Goal: Task Accomplishment & Management: Use online tool/utility

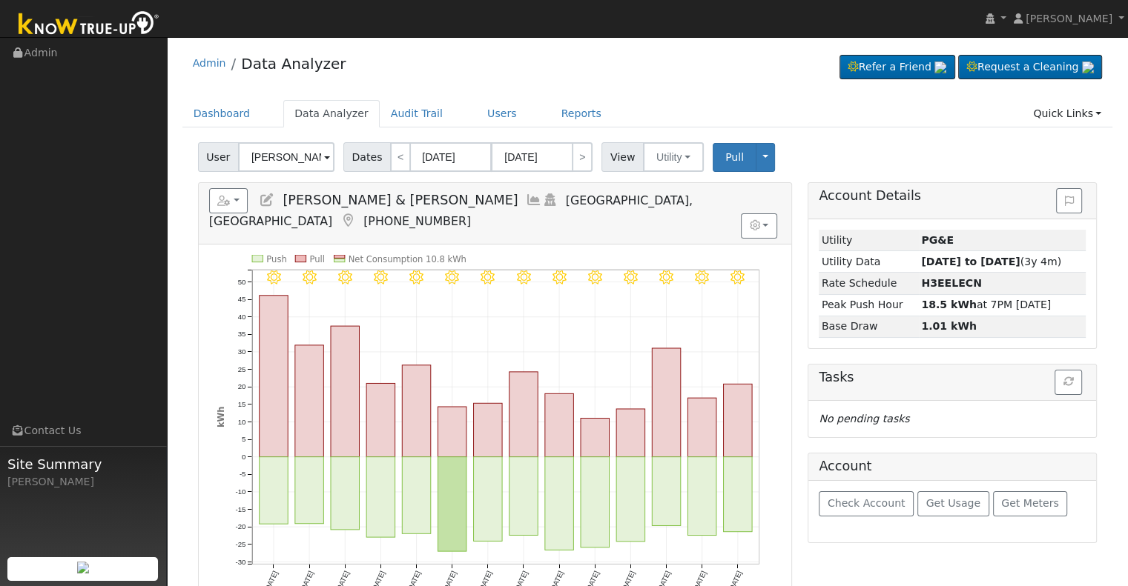
click at [526, 198] on icon at bounding box center [534, 199] width 16 height 13
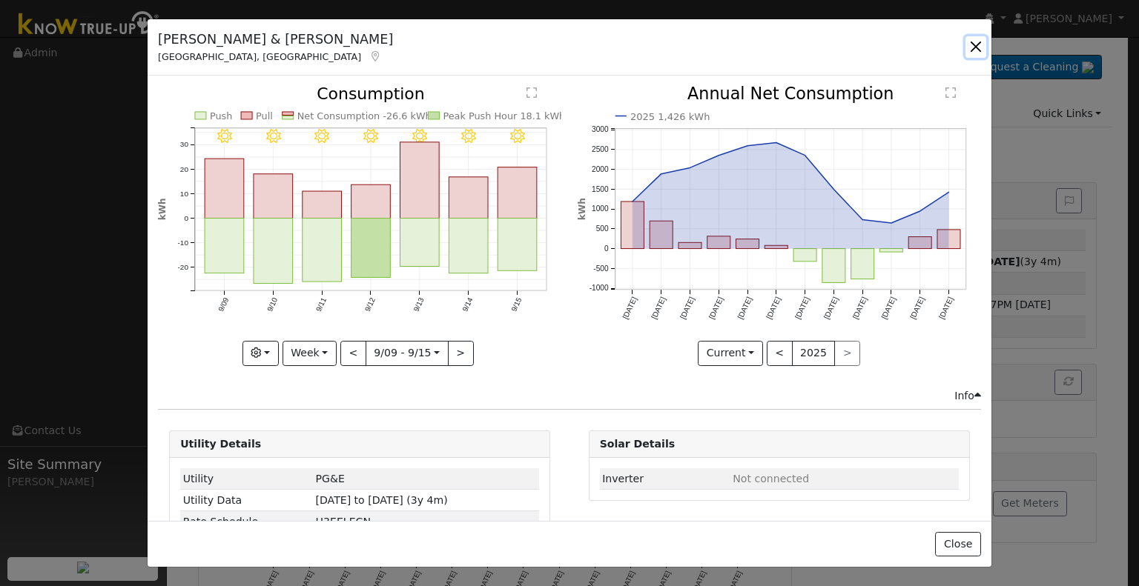
click at [979, 43] on button "button" at bounding box center [975, 46] width 21 height 21
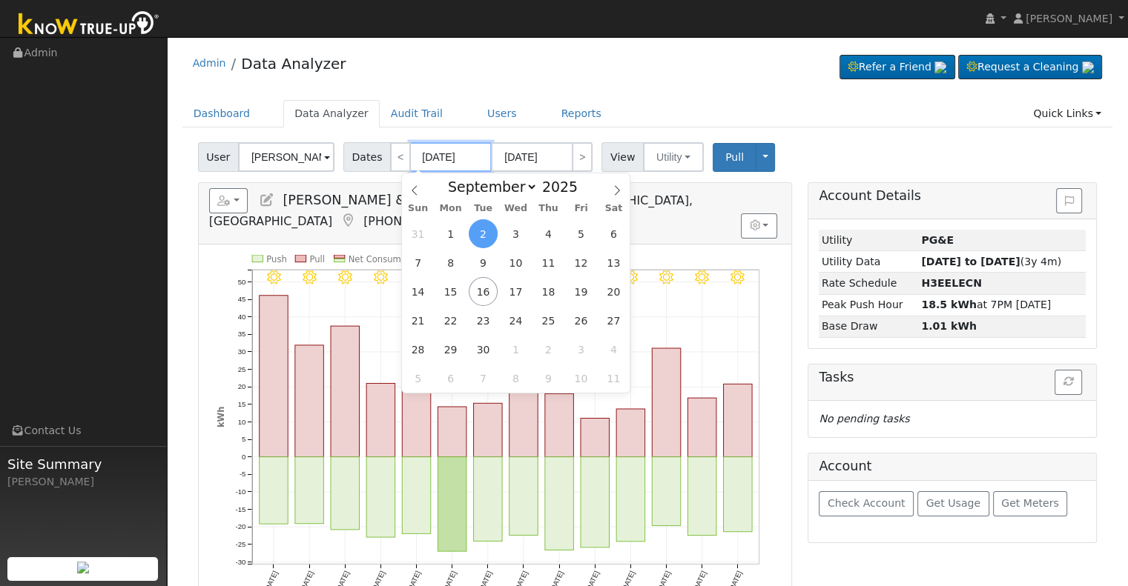
click at [436, 158] on input "[DATE]" at bounding box center [451, 157] width 82 height 30
click at [580, 191] on span at bounding box center [585, 191] width 10 height 8
type input "2024"
click at [523, 298] on span "18" at bounding box center [515, 291] width 29 height 29
type input "[DATE]"
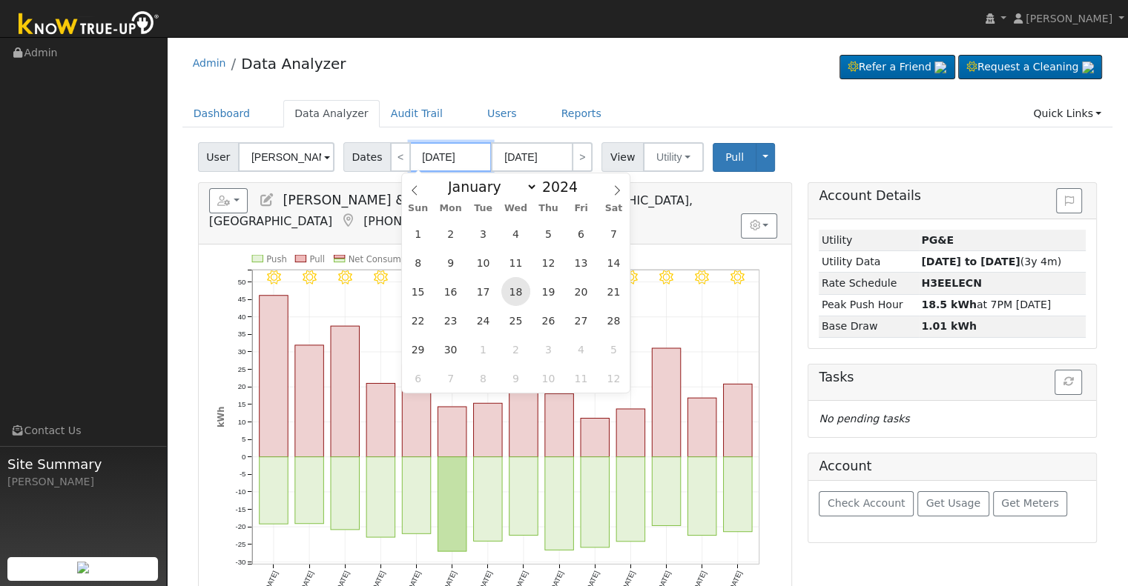
type input "[DATE]"
type input "2024"
select select "9"
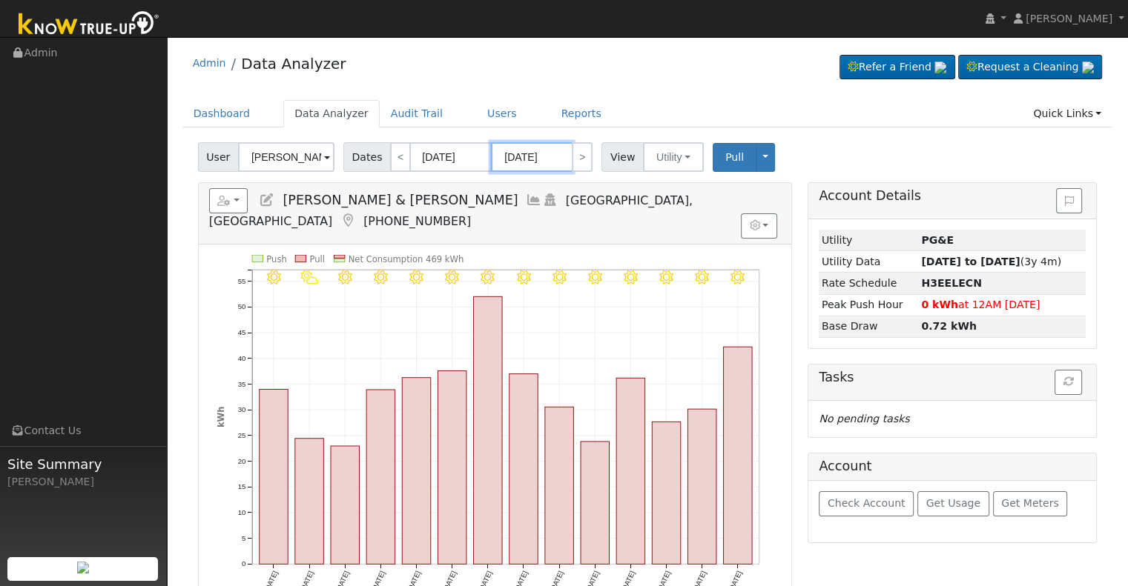
click at [534, 157] on input "[DATE]" at bounding box center [532, 157] width 82 height 30
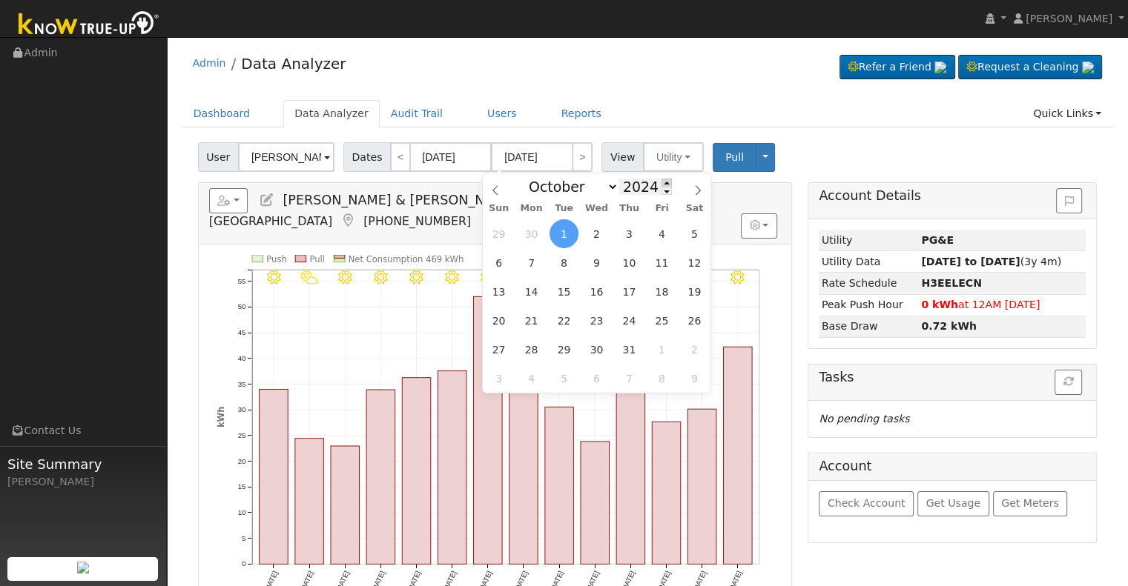
click at [661, 184] on span at bounding box center [666, 183] width 10 height 8
type input "2025"
click at [693, 192] on icon at bounding box center [697, 190] width 10 height 10
click at [495, 191] on icon at bounding box center [495, 190] width 10 height 10
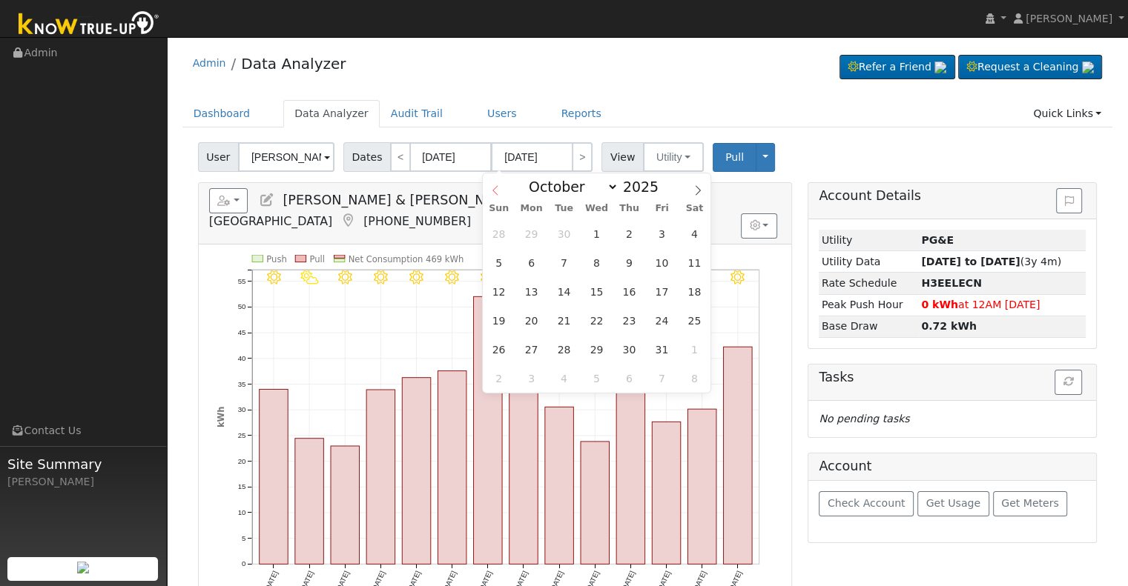
select select "8"
click at [563, 290] on span "16" at bounding box center [563, 291] width 29 height 29
type input "[DATE]"
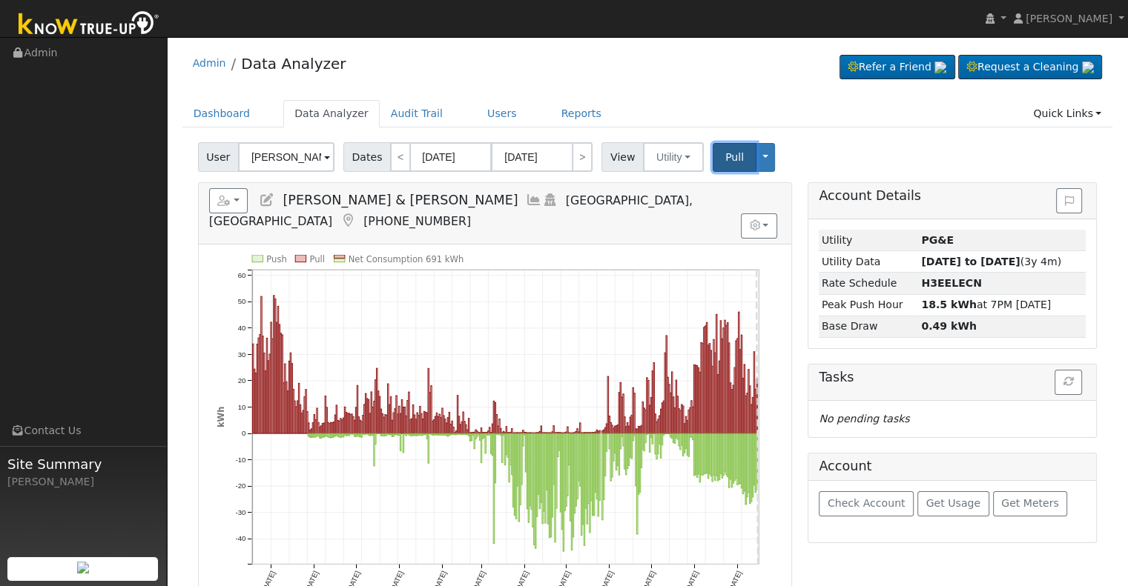
click at [725, 162] on span "Pull" at bounding box center [734, 157] width 19 height 12
click at [443, 160] on input "[DATE]" at bounding box center [451, 157] width 82 height 30
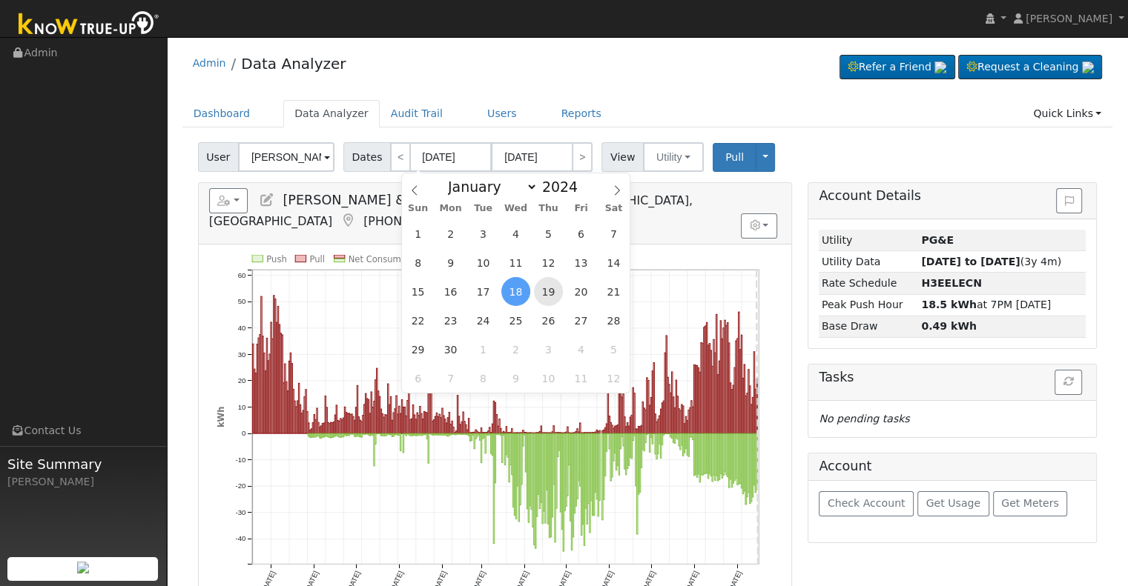
click at [548, 294] on span "19" at bounding box center [548, 291] width 29 height 29
type input "[DATE]"
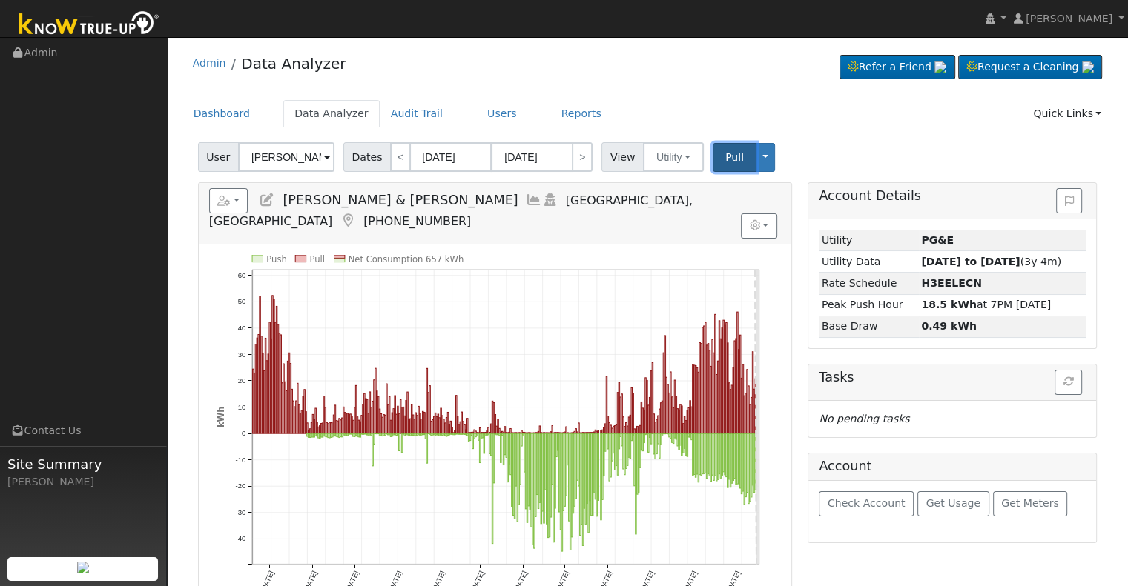
click at [725, 159] on span "Pull" at bounding box center [734, 157] width 19 height 12
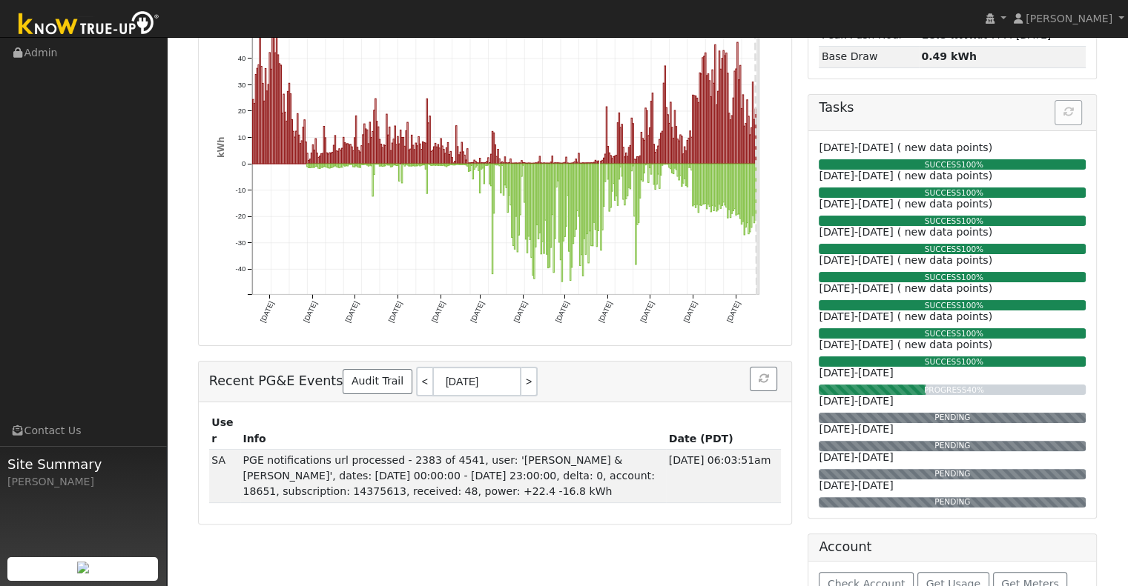
scroll to position [297, 0]
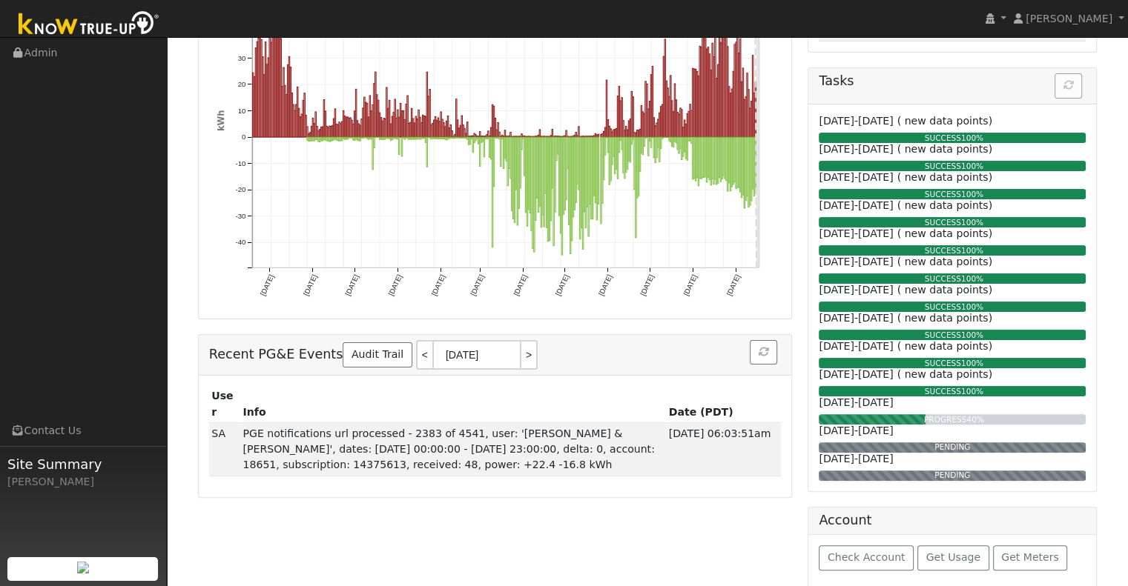
drag, startPoint x: 582, startPoint y: 477, endPoint x: 468, endPoint y: 509, distance: 118.5
click at [468, 509] on div "Reports Scenario Health Check Energy Audit Account Timeline User Audit Trail In…" at bounding box center [495, 242] width 610 height 712
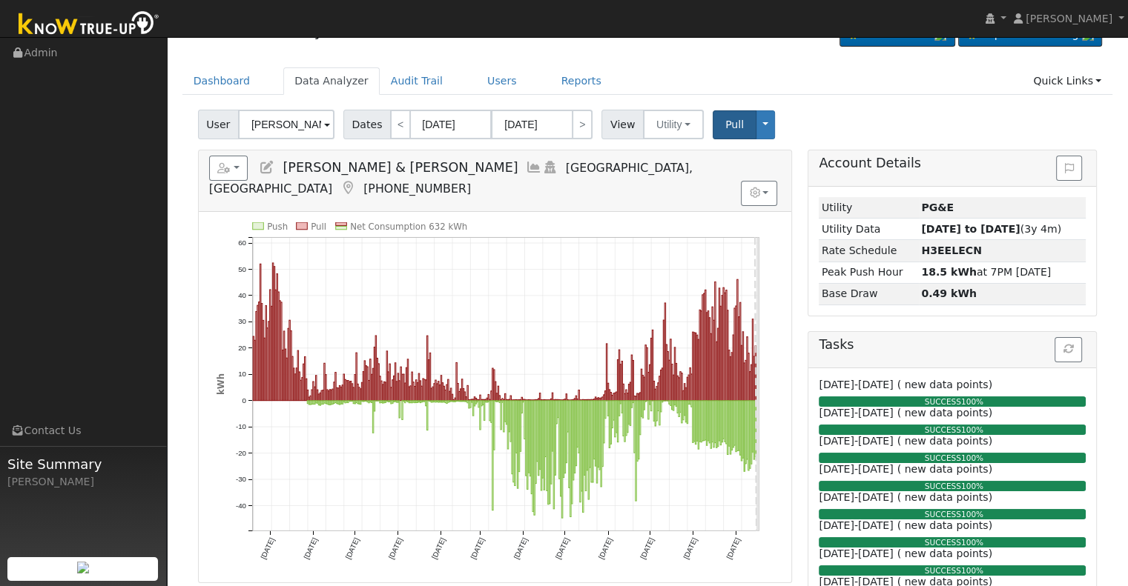
scroll to position [0, 0]
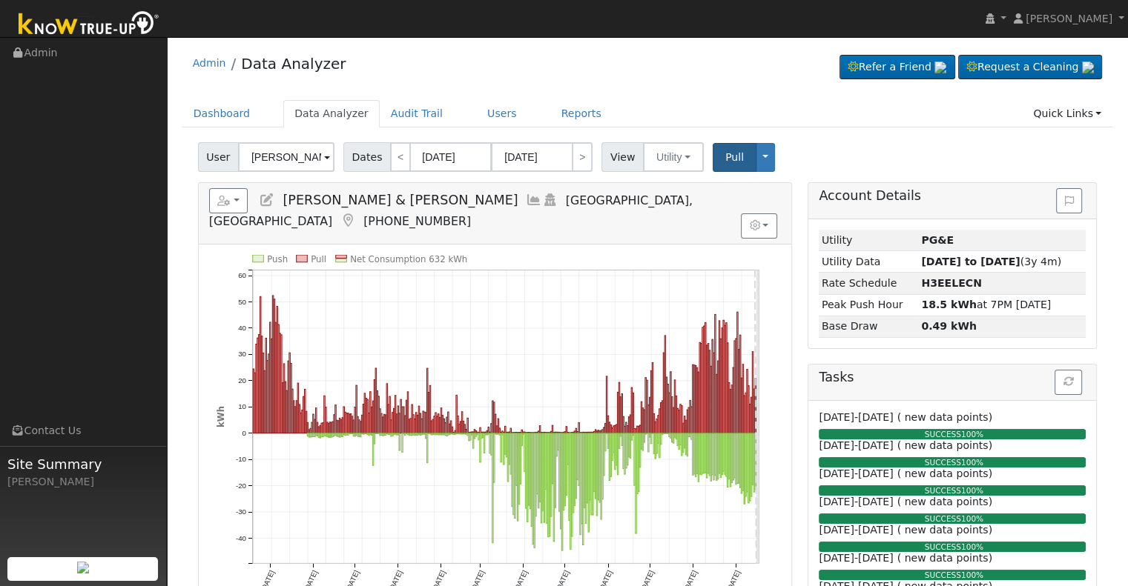
click at [526, 198] on icon at bounding box center [534, 199] width 16 height 13
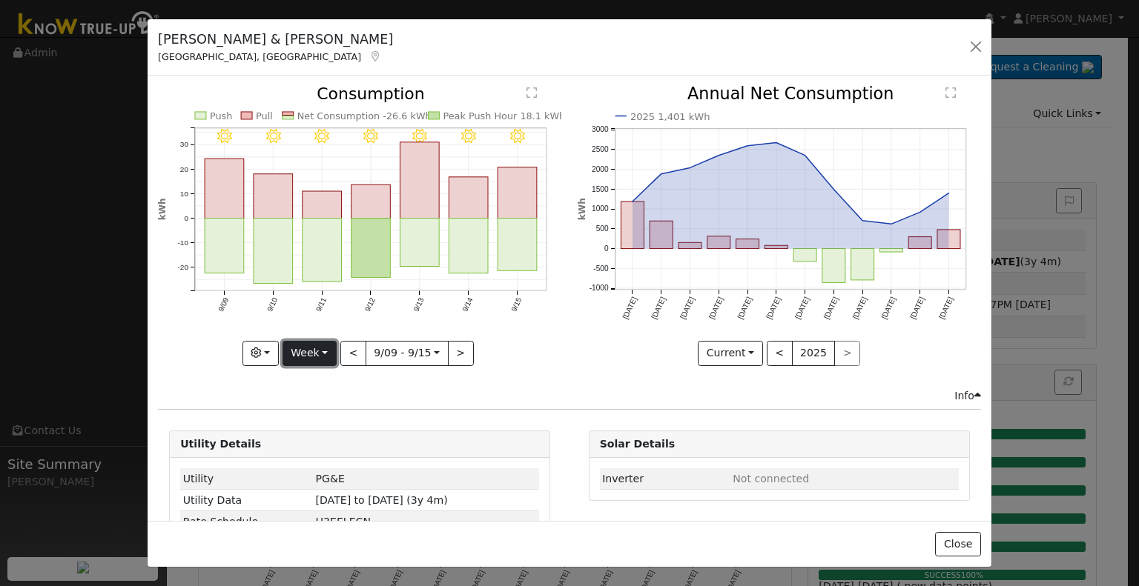
click at [294, 345] on button "Week" at bounding box center [309, 353] width 54 height 25
click at [324, 444] on link "Year" at bounding box center [334, 445] width 103 height 21
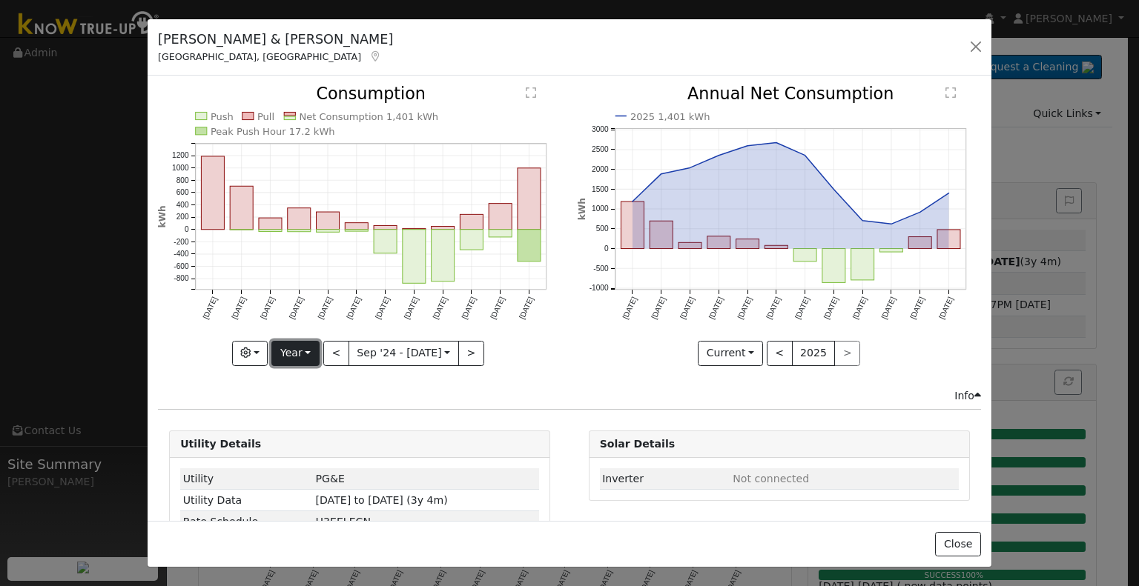
click at [295, 347] on button "Year" at bounding box center [294, 353] width 47 height 25
click at [308, 420] on link "Month" at bounding box center [323, 424] width 103 height 21
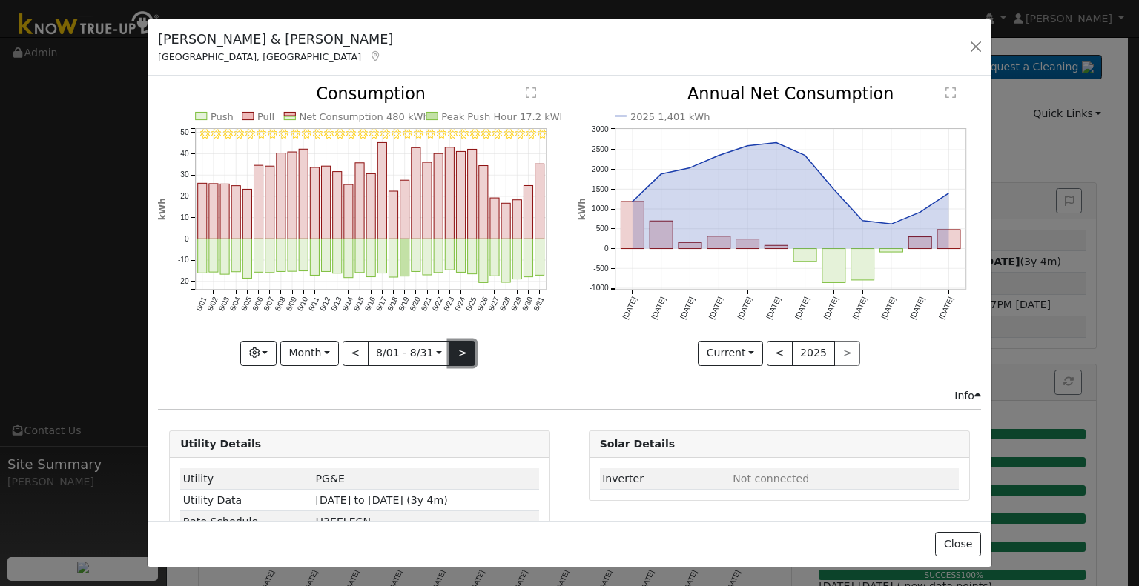
click at [451, 349] on button ">" at bounding box center [462, 353] width 26 height 25
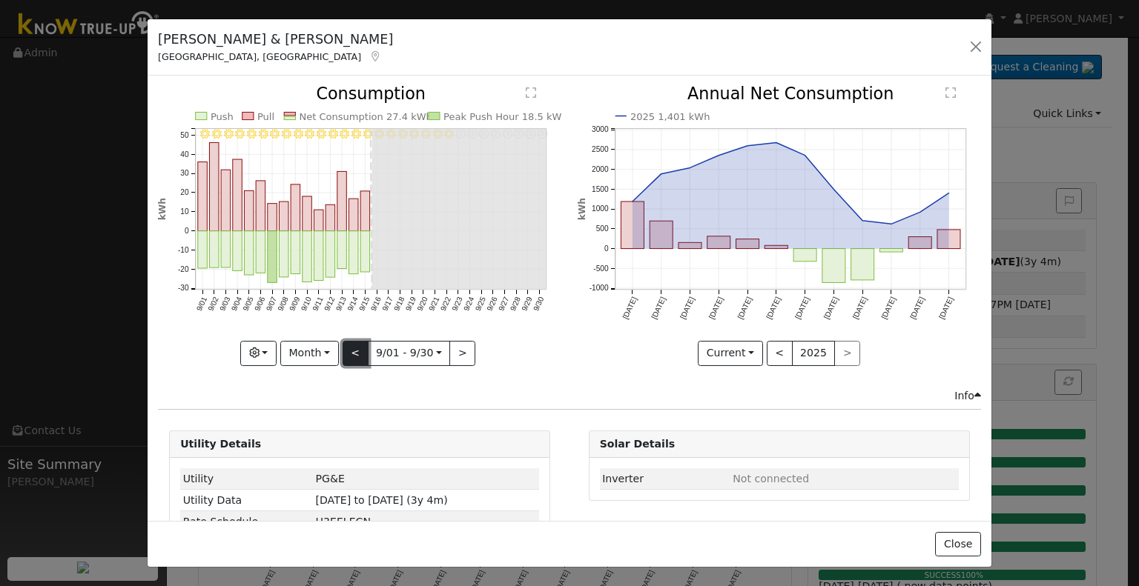
click at [353, 347] on button "<" at bounding box center [356, 353] width 26 height 25
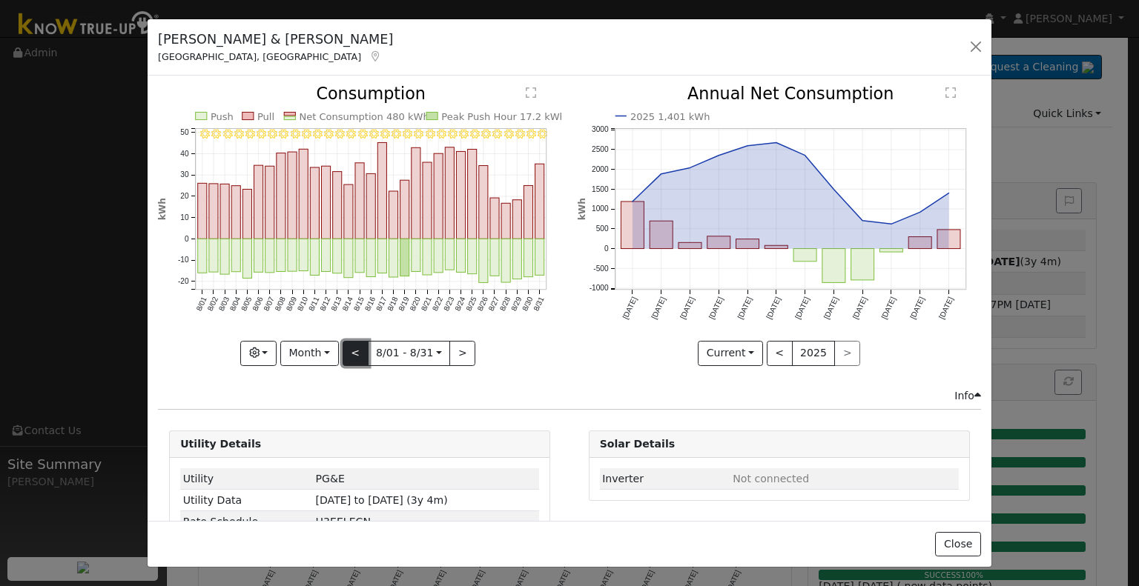
click at [353, 347] on button "<" at bounding box center [356, 353] width 26 height 25
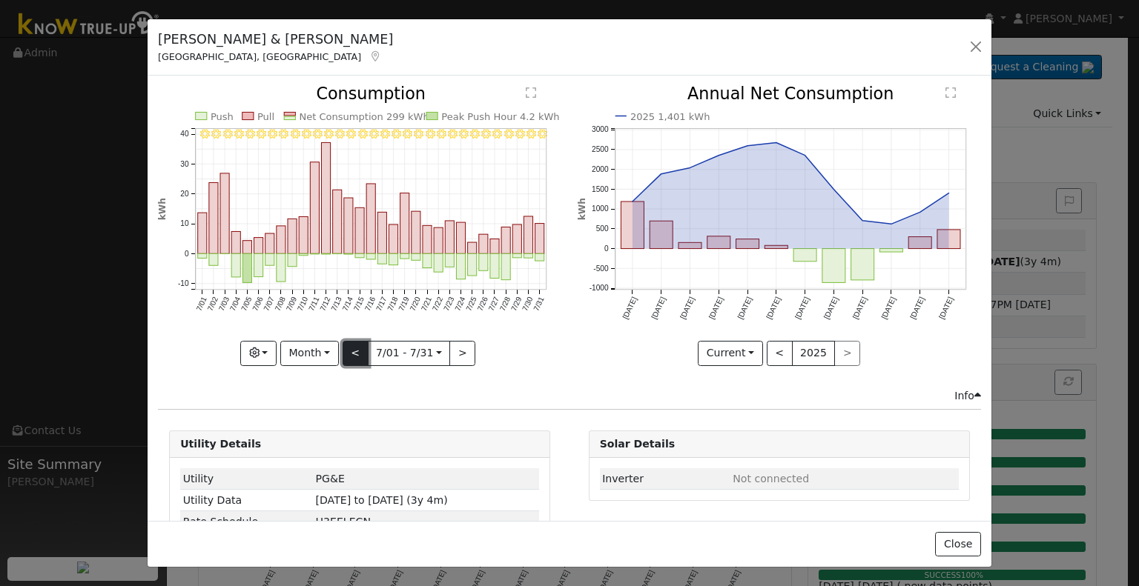
click at [352, 348] on button "<" at bounding box center [356, 353] width 26 height 25
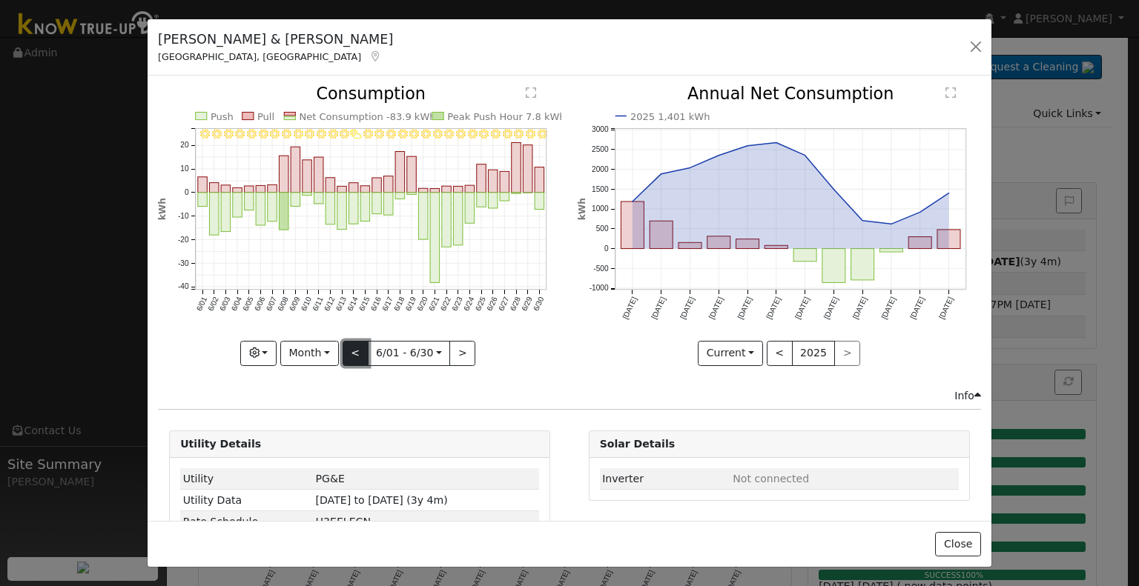
click at [352, 348] on button "<" at bounding box center [356, 353] width 26 height 25
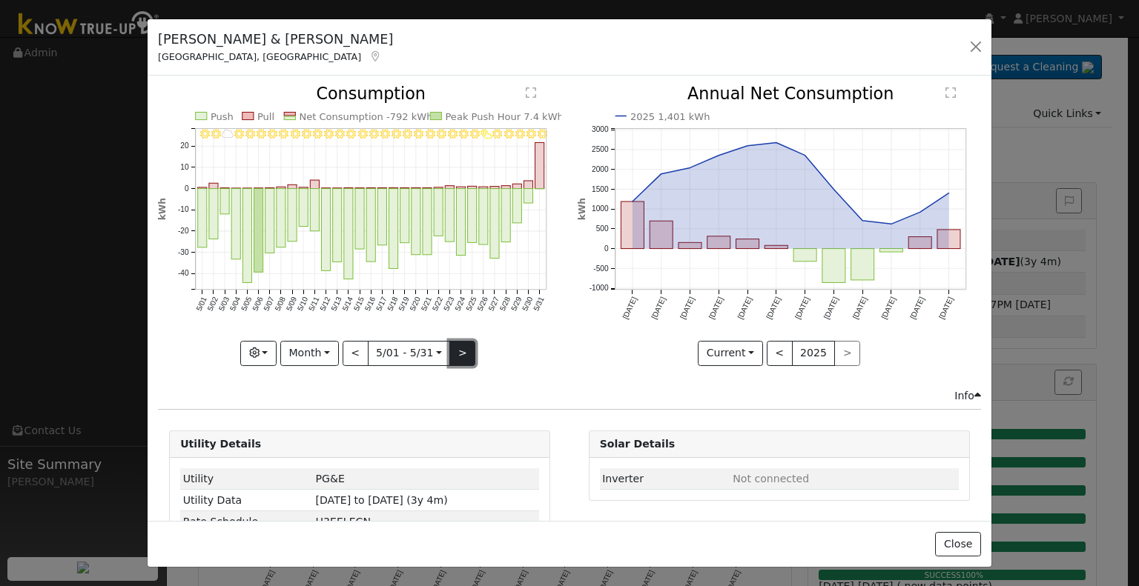
click at [455, 354] on button ">" at bounding box center [462, 353] width 26 height 25
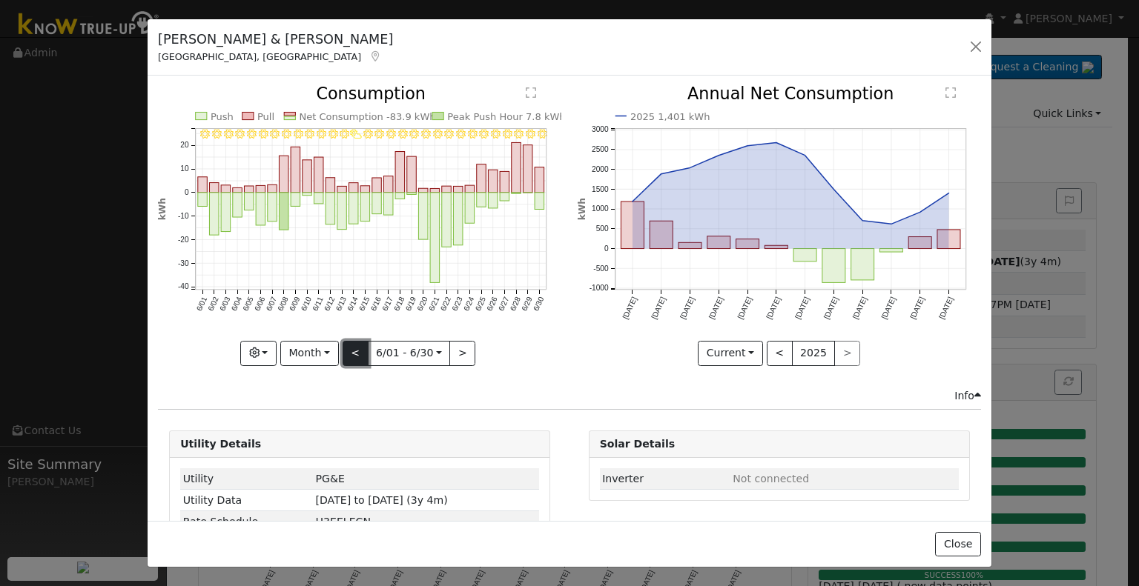
click at [346, 356] on button "<" at bounding box center [356, 353] width 26 height 25
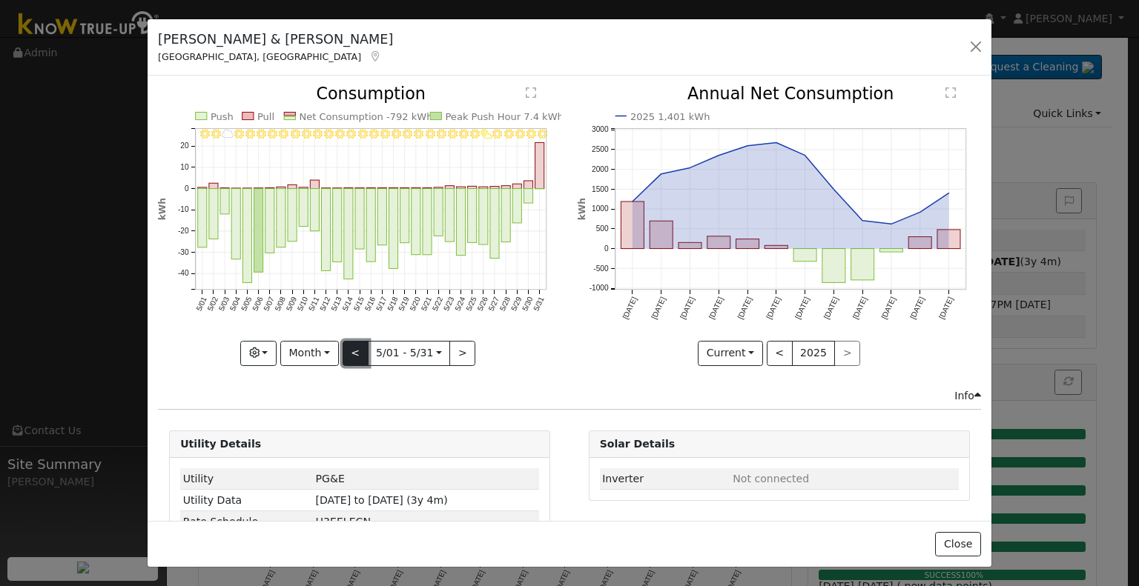
click at [346, 356] on button "<" at bounding box center [356, 353] width 26 height 25
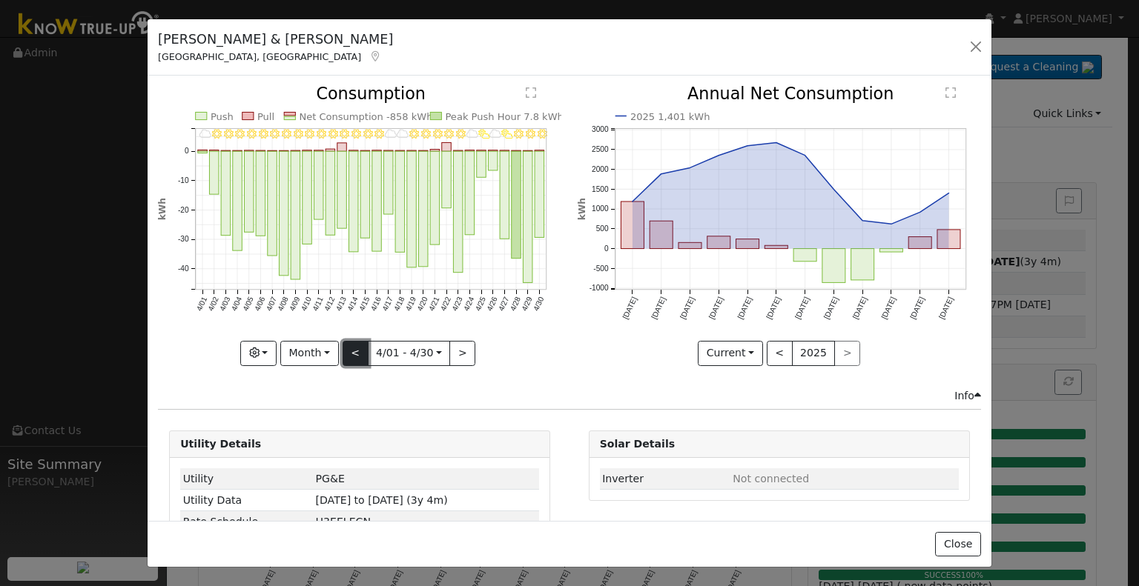
click at [346, 356] on button "<" at bounding box center [356, 353] width 26 height 25
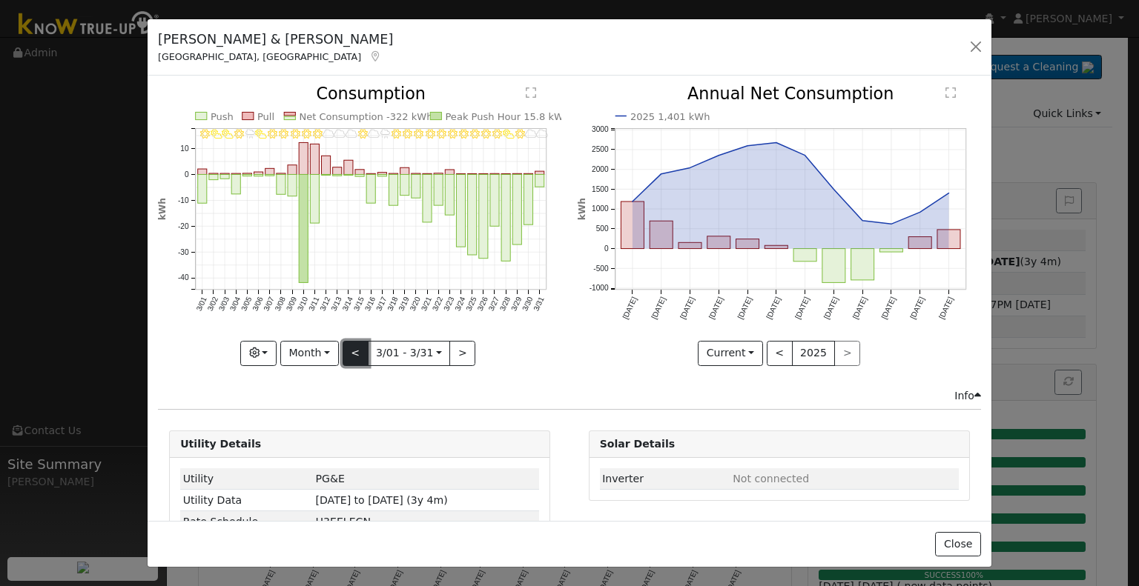
click at [346, 356] on button "<" at bounding box center [356, 353] width 26 height 25
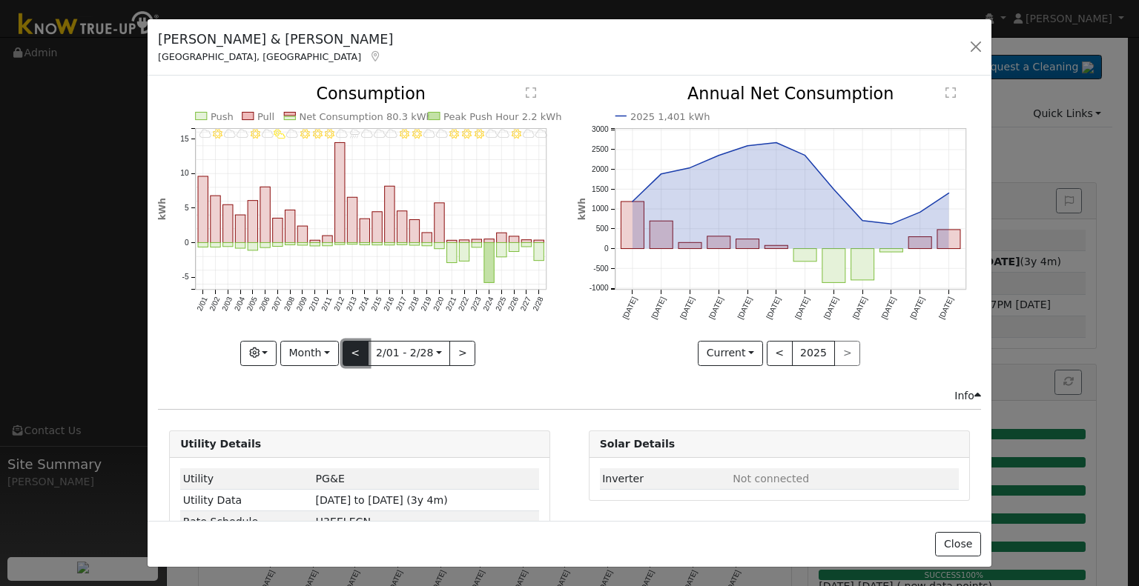
click at [346, 356] on button "<" at bounding box center [356, 353] width 26 height 25
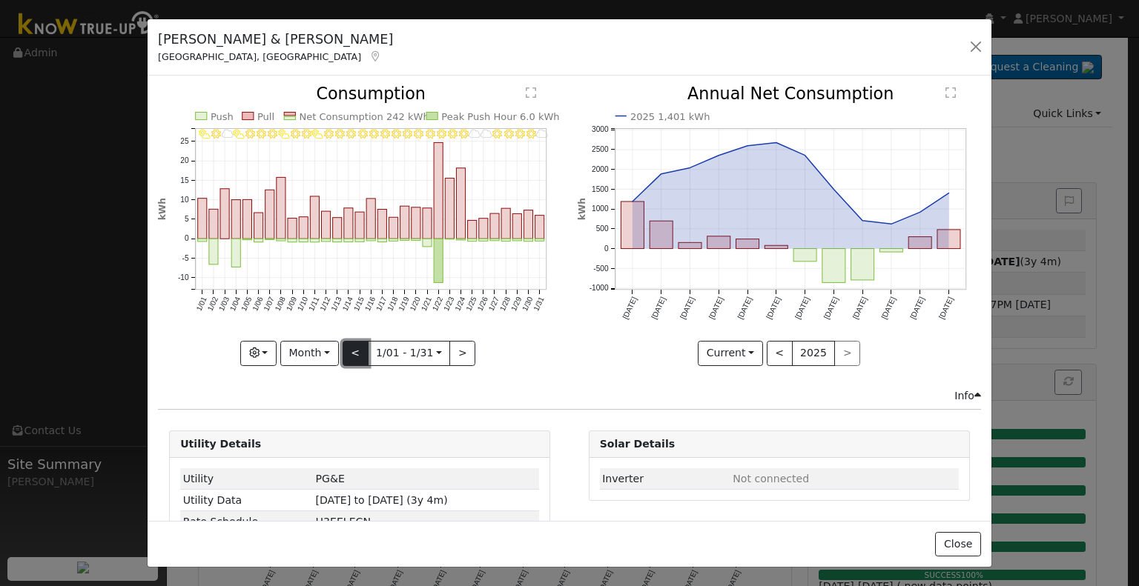
click at [346, 356] on button "<" at bounding box center [356, 353] width 26 height 25
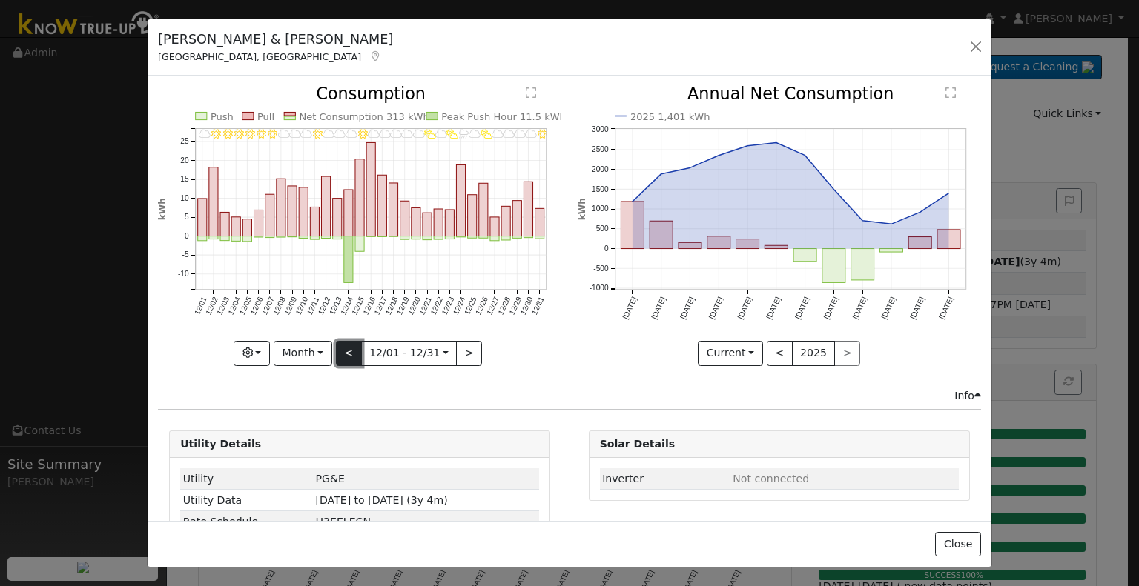
click at [346, 356] on button "<" at bounding box center [349, 353] width 26 height 25
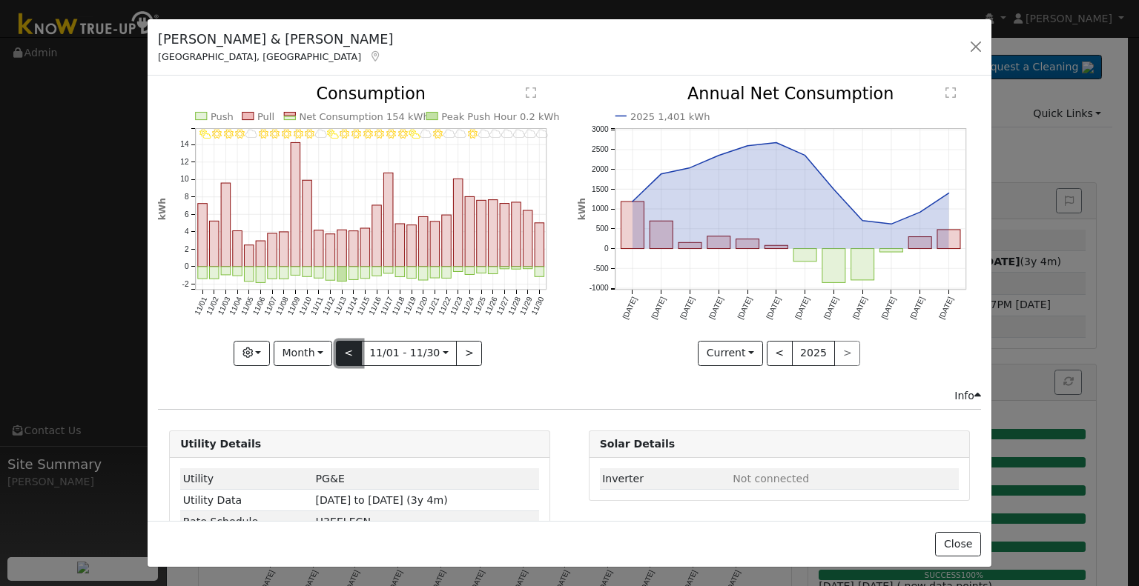
click at [346, 356] on button "<" at bounding box center [349, 353] width 26 height 25
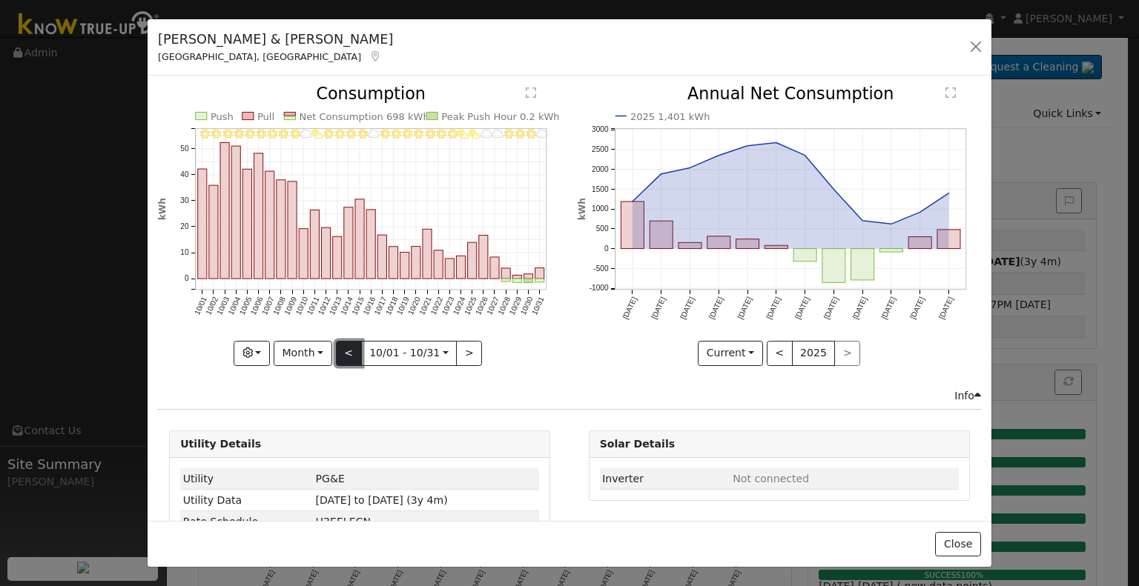
click at [342, 345] on button "<" at bounding box center [349, 353] width 26 height 25
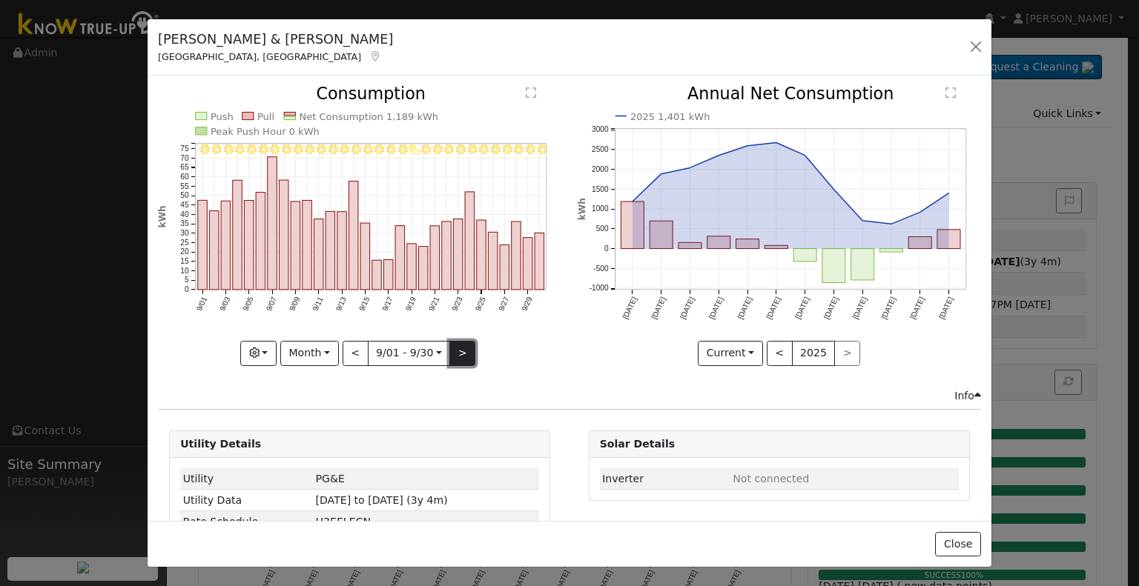
click at [455, 349] on button ">" at bounding box center [462, 353] width 26 height 25
type input "[DATE]"
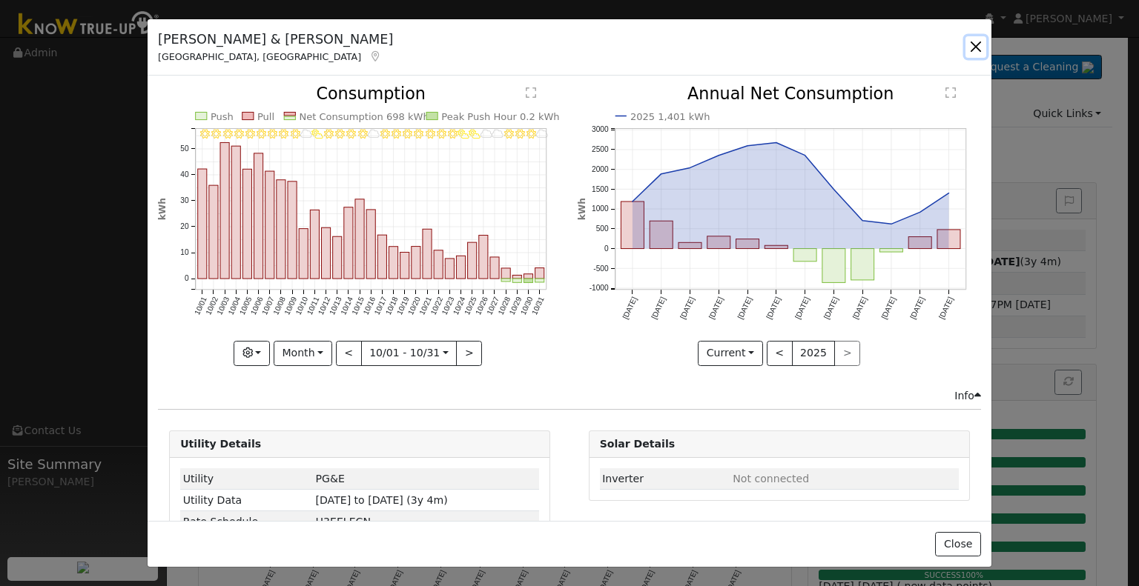
click at [979, 49] on button "button" at bounding box center [975, 46] width 21 height 21
